Goal: Task Accomplishment & Management: Use online tool/utility

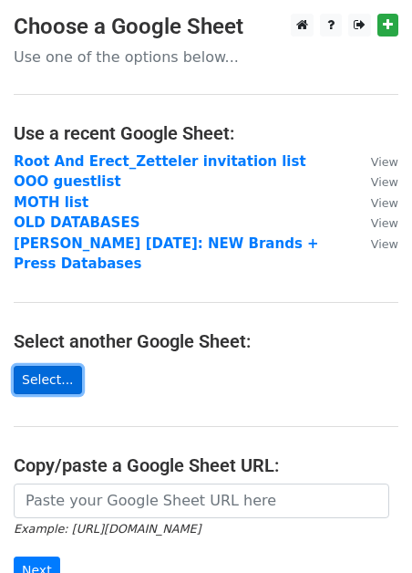
click at [40, 382] on link "Select..." at bounding box center [48, 380] width 68 height 28
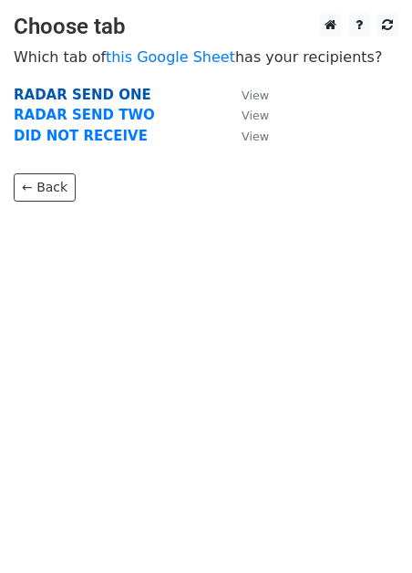
click at [73, 93] on strong "RADAR SEND ONE" at bounding box center [83, 95] width 138 height 16
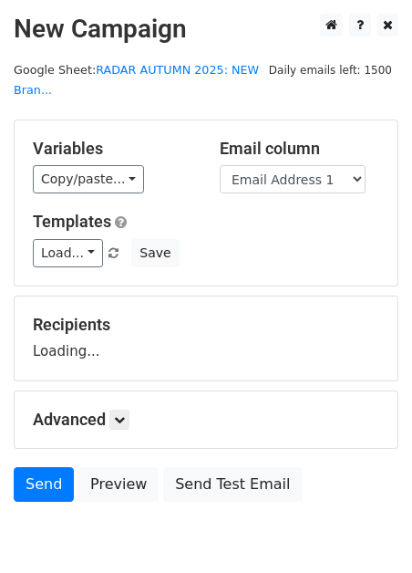
click at [73, 92] on main "New Campaign Daily emails left: 1500 Google Sheet: RADAR AUTUMN 2025: NEW Bran.…" at bounding box center [206, 262] width 412 height 497
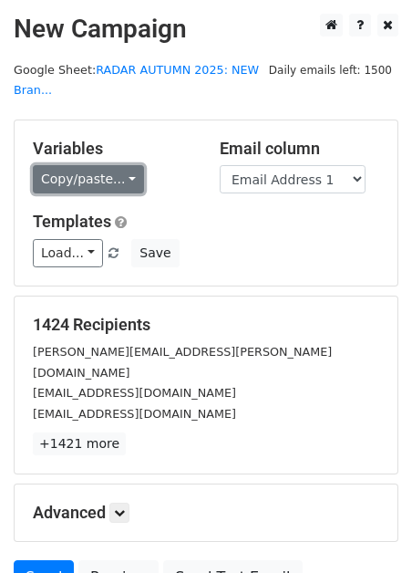
click at [68, 182] on link "Copy/paste..." at bounding box center [88, 179] width 111 height 28
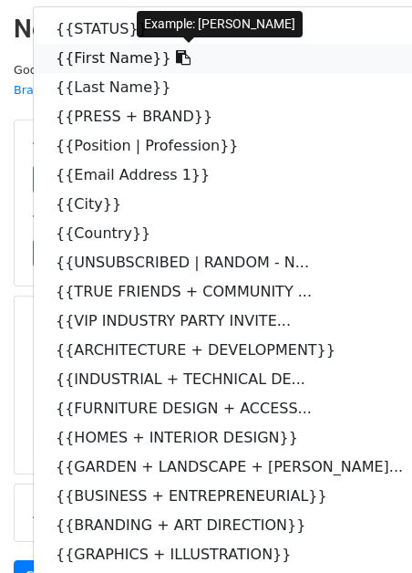
click at [59, 69] on link "{{First Name}}" at bounding box center [239, 58] width 411 height 29
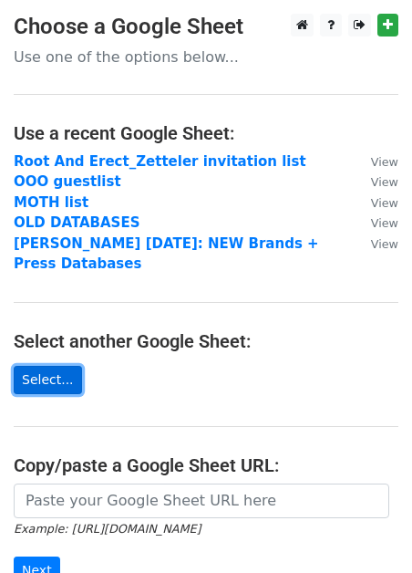
click at [43, 372] on link "Select..." at bounding box center [48, 380] width 68 height 28
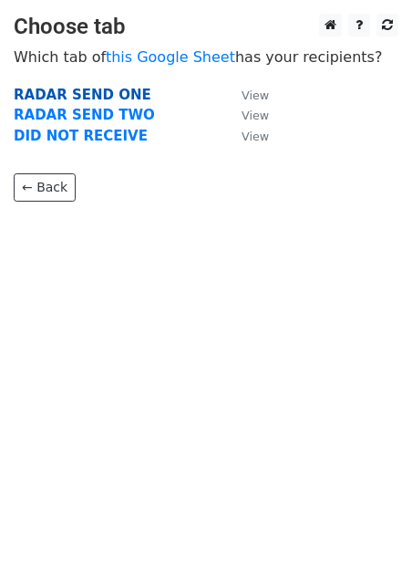
click at [54, 92] on strong "RADAR SEND ONE" at bounding box center [83, 95] width 138 height 16
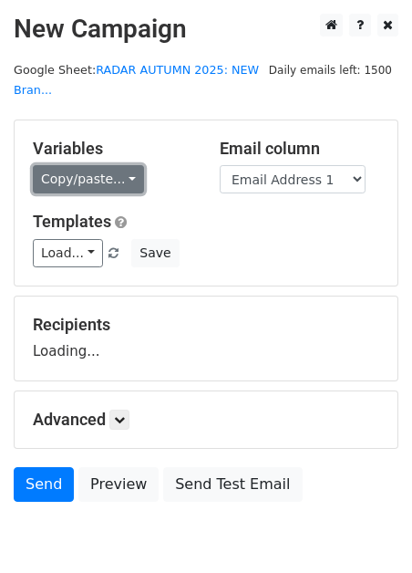
click at [67, 184] on link "Copy/paste..." at bounding box center [88, 179] width 111 height 28
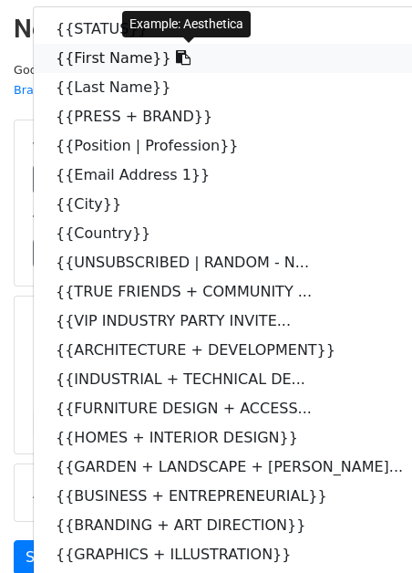
click at [67, 64] on link "{{First Name}}" at bounding box center [239, 58] width 411 height 29
